Goal: Check status: Check status

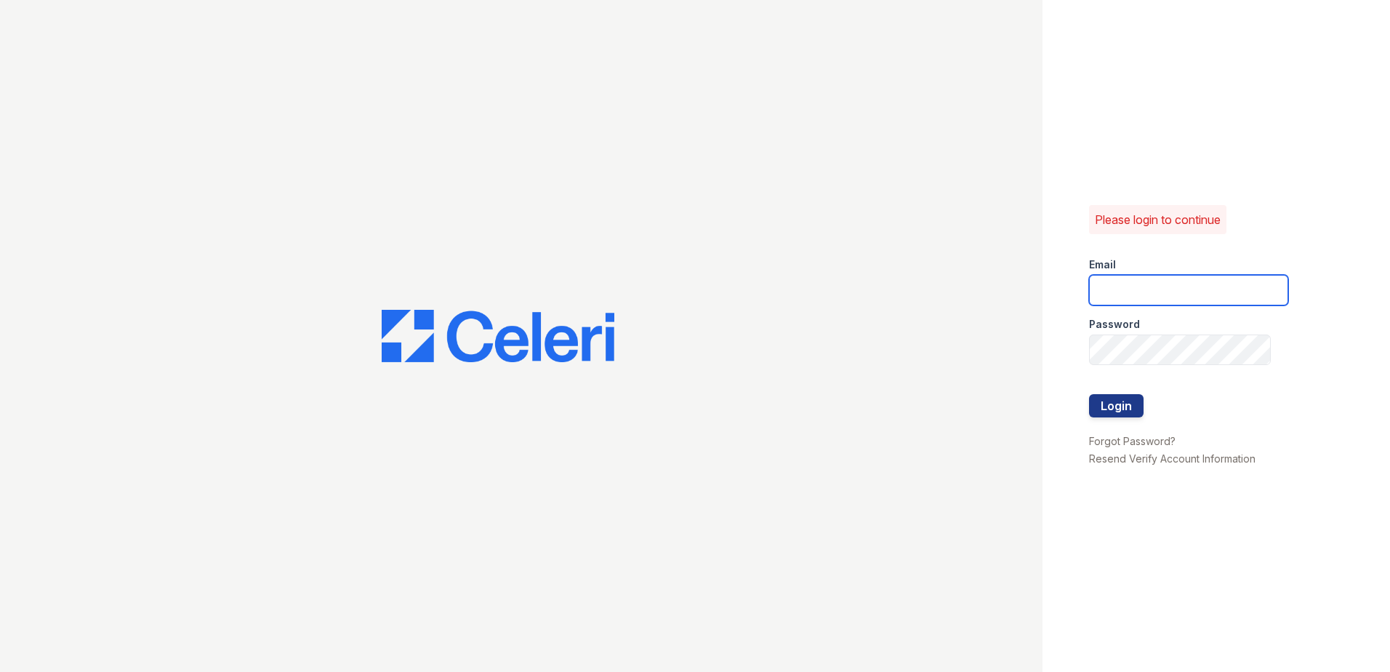
click at [1216, 280] on input "email" at bounding box center [1188, 290] width 199 height 31
type input "[EMAIL_ADDRESS][DOMAIN_NAME]"
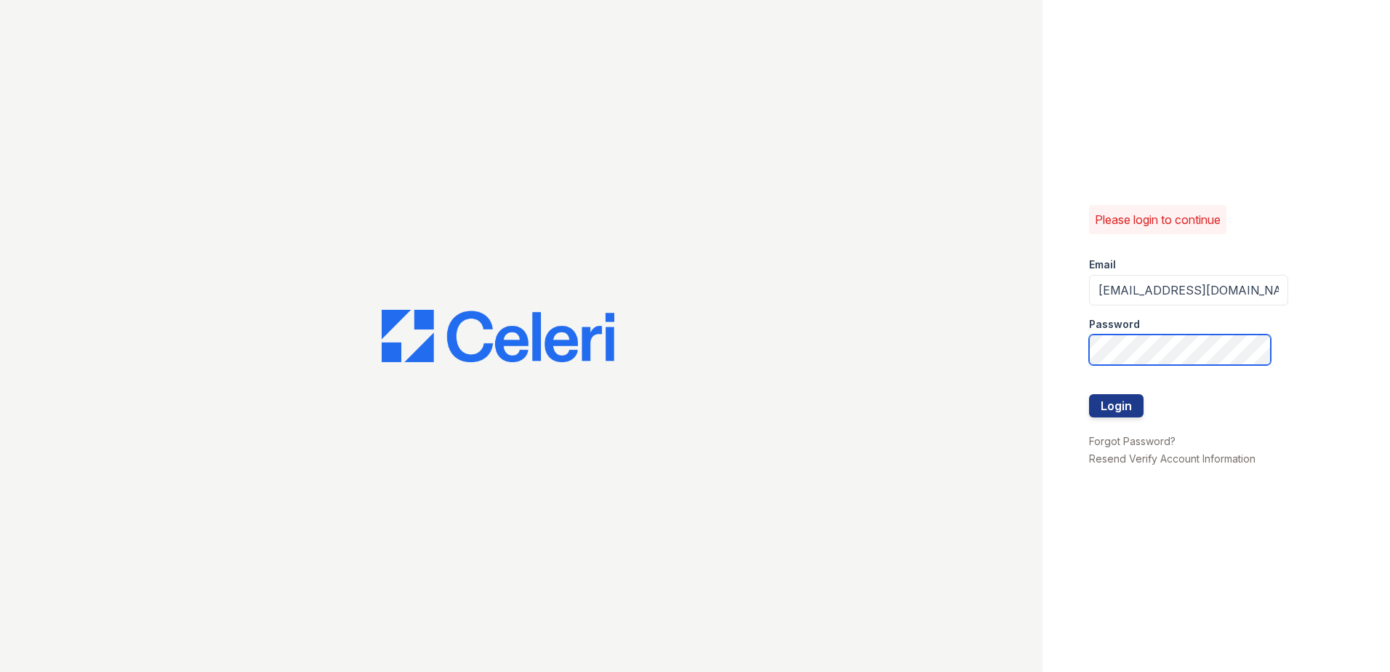
click at [1089, 394] on button "Login" at bounding box center [1116, 405] width 55 height 23
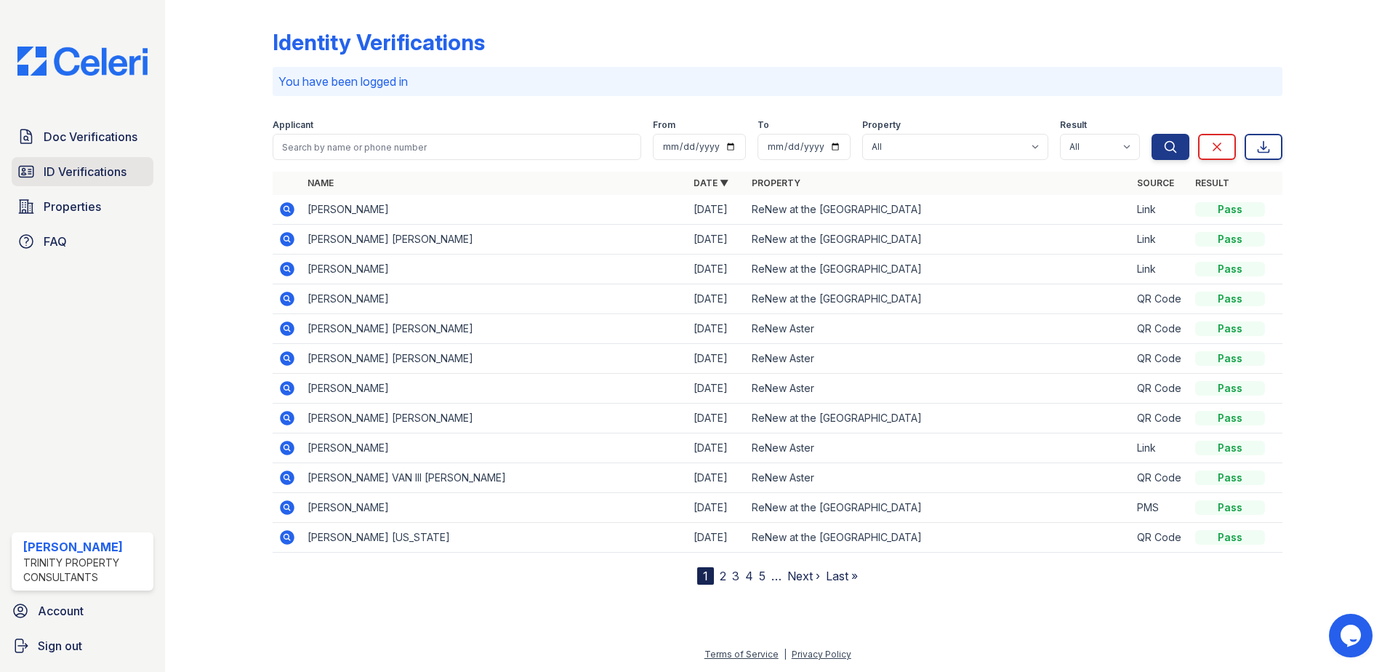
click at [100, 173] on span "ID Verifications" at bounding box center [85, 171] width 83 height 17
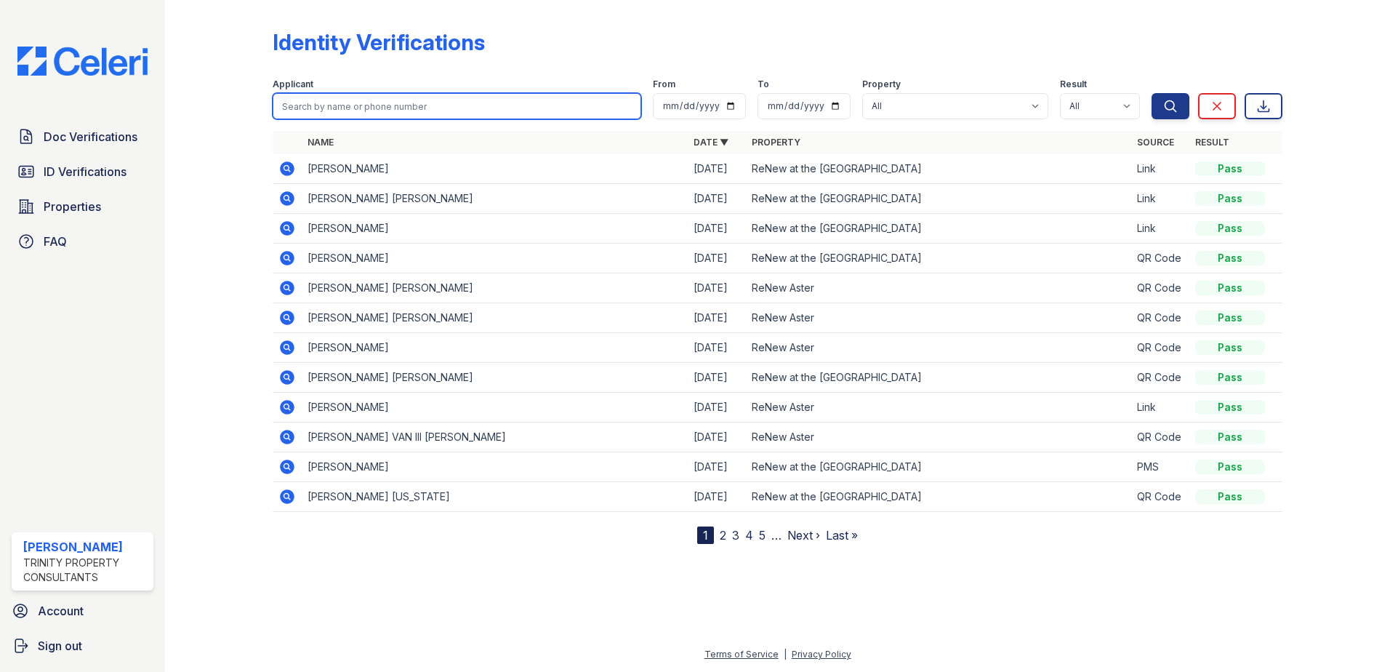
click at [418, 98] on input "search" at bounding box center [457, 106] width 369 height 26
type input "[PERSON_NAME]"
click at [1152, 93] on button "Search" at bounding box center [1171, 106] width 38 height 26
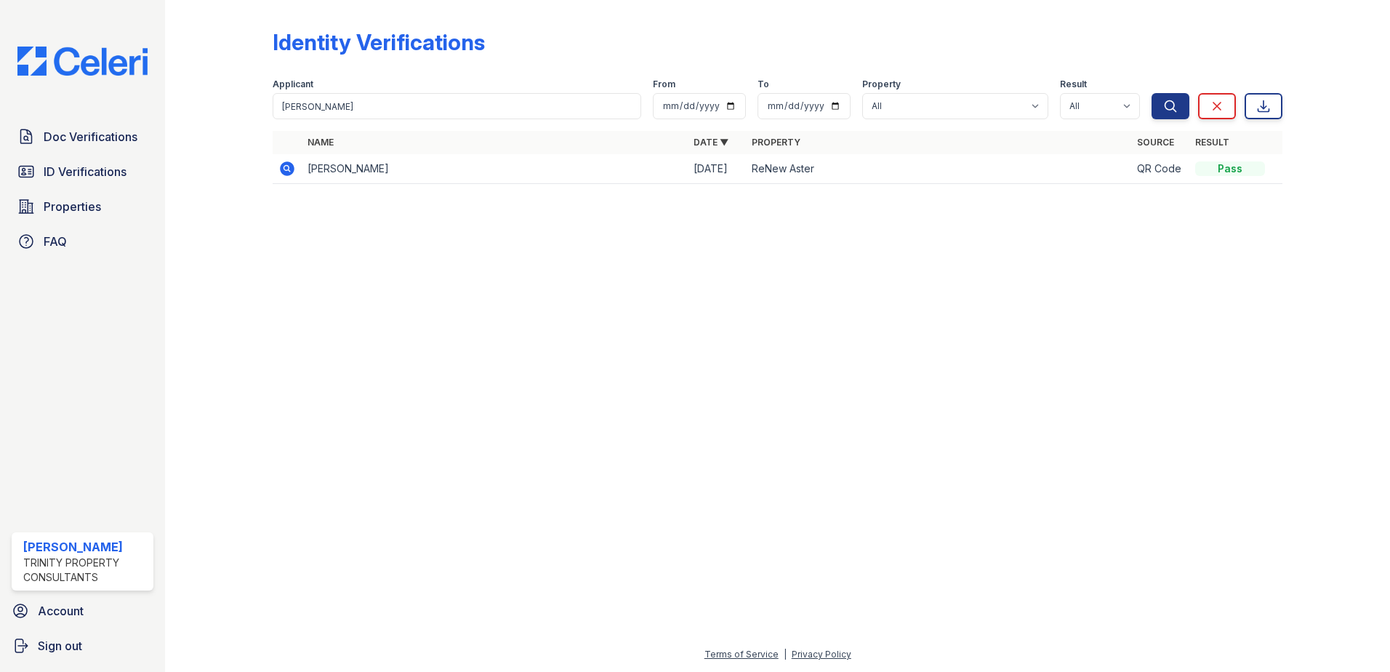
click at [287, 172] on icon at bounding box center [287, 168] width 15 height 15
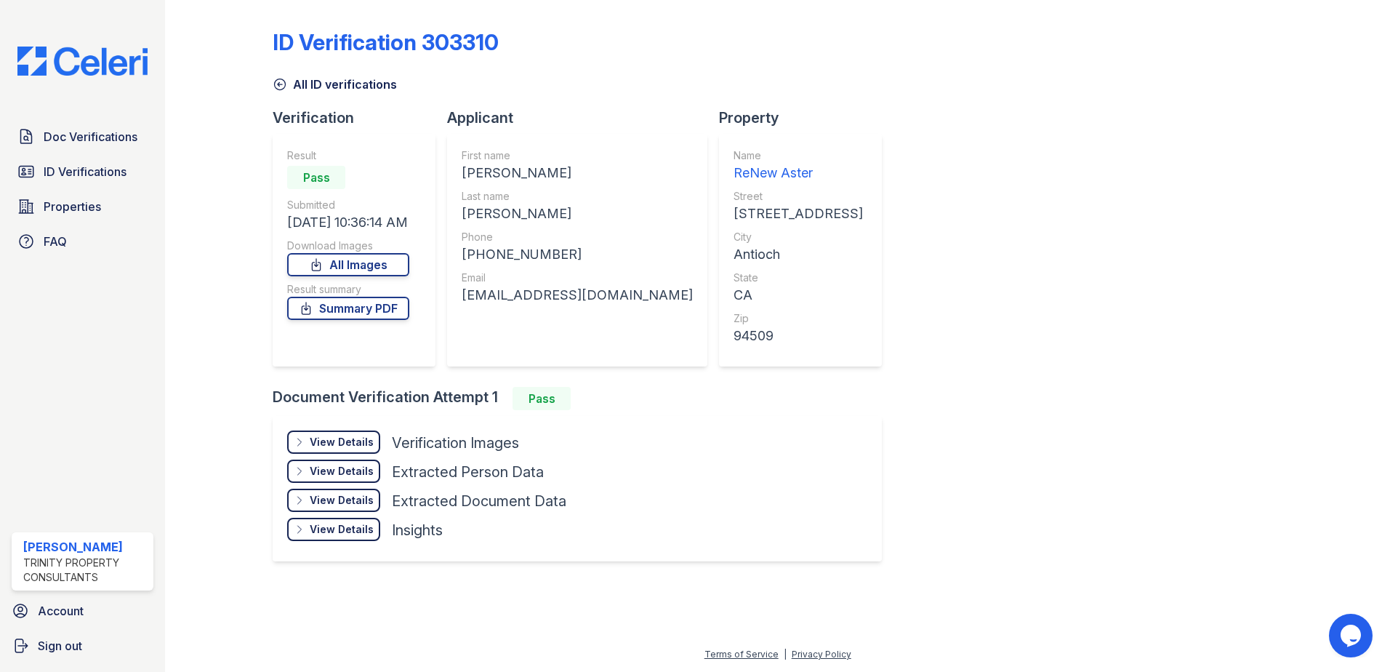
click at [364, 439] on div "View Details" at bounding box center [342, 442] width 64 height 15
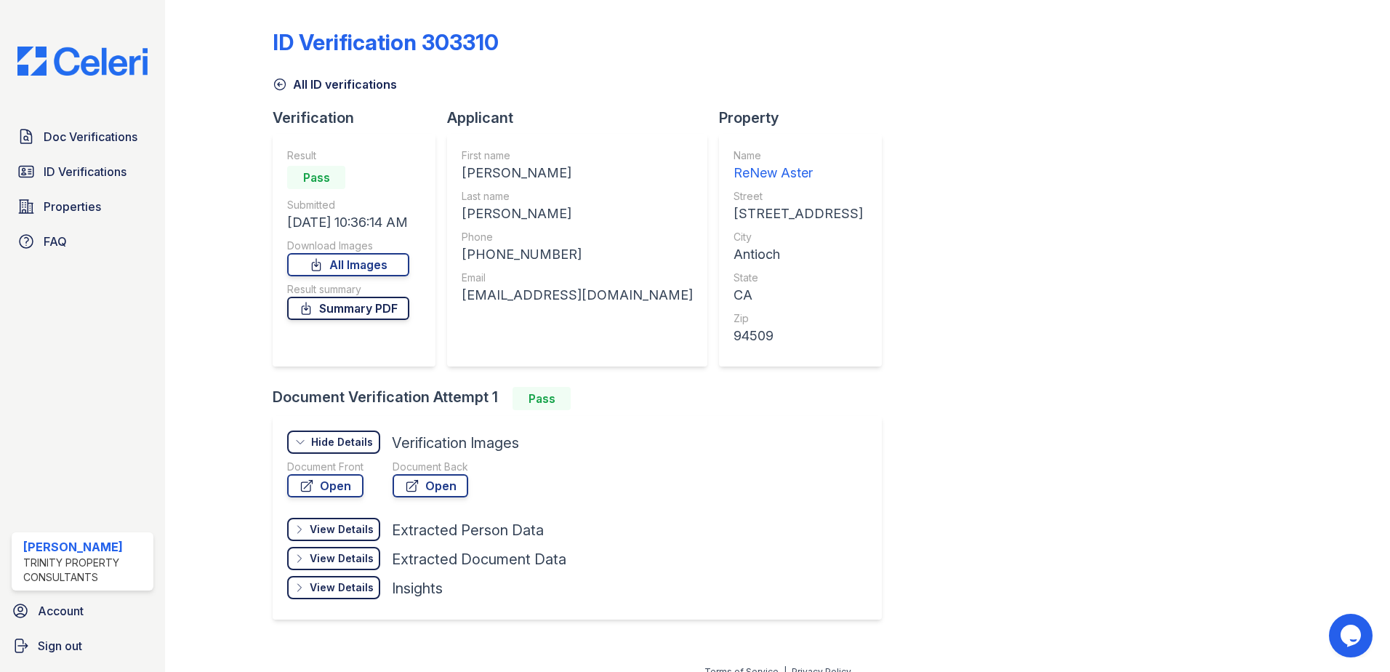
click at [373, 315] on link "Summary PDF" at bounding box center [348, 308] width 122 height 23
click at [354, 489] on link "Open" at bounding box center [325, 485] width 76 height 23
